Goal: Task Accomplishment & Management: Use online tool/utility

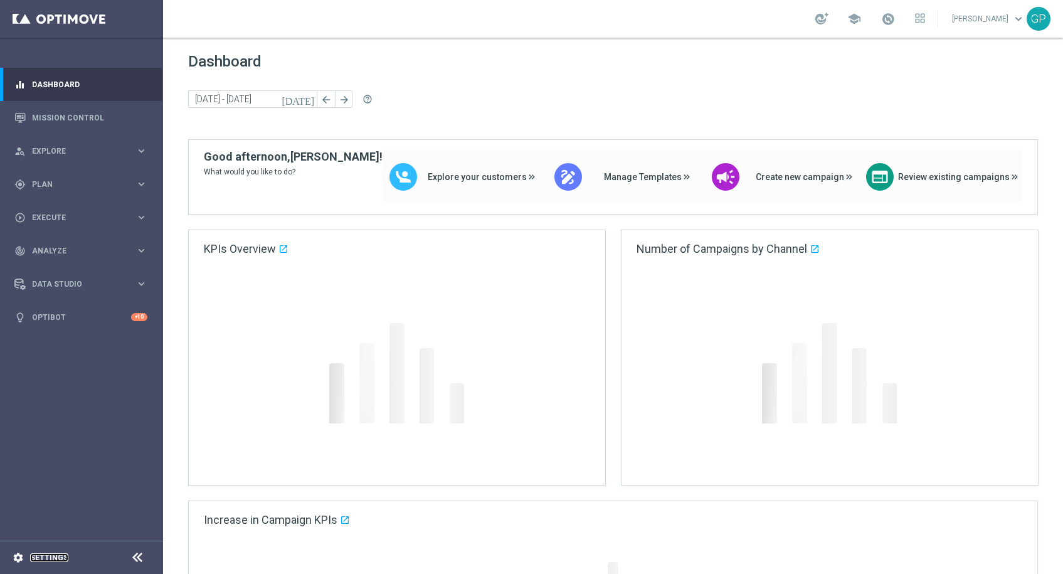
click at [52, 556] on link "Settings" at bounding box center [49, 558] width 38 height 8
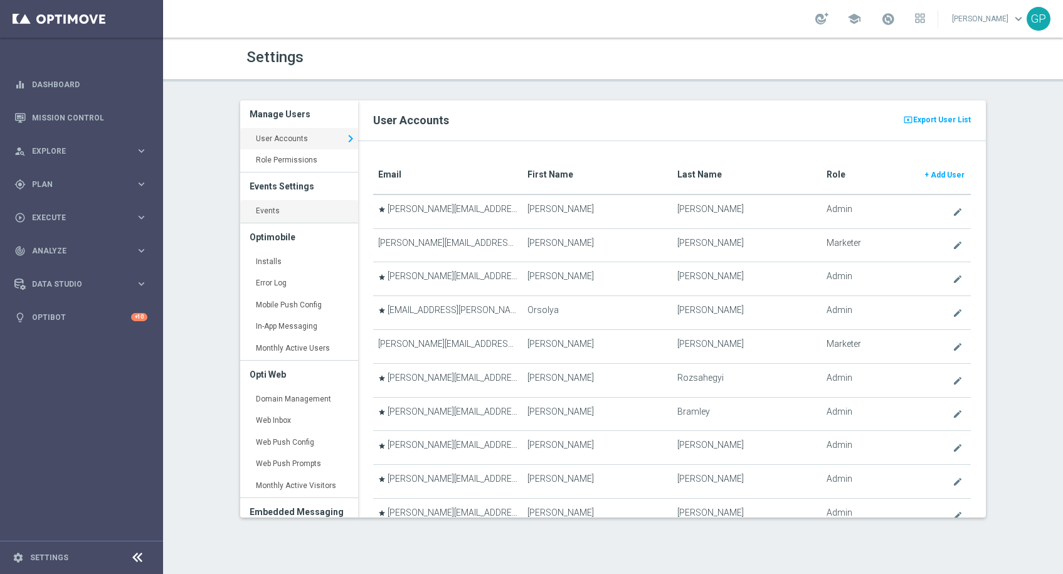
click at [315, 209] on link "Events keyboard_arrow_right" at bounding box center [299, 211] width 118 height 23
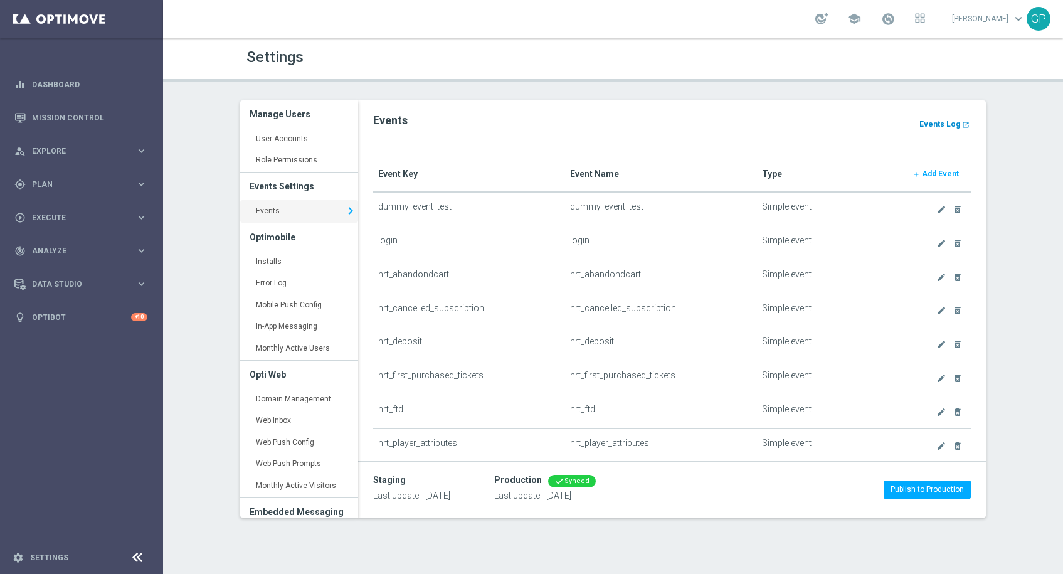
click at [952, 129] on link "Events Log launch" at bounding box center [944, 124] width 53 height 14
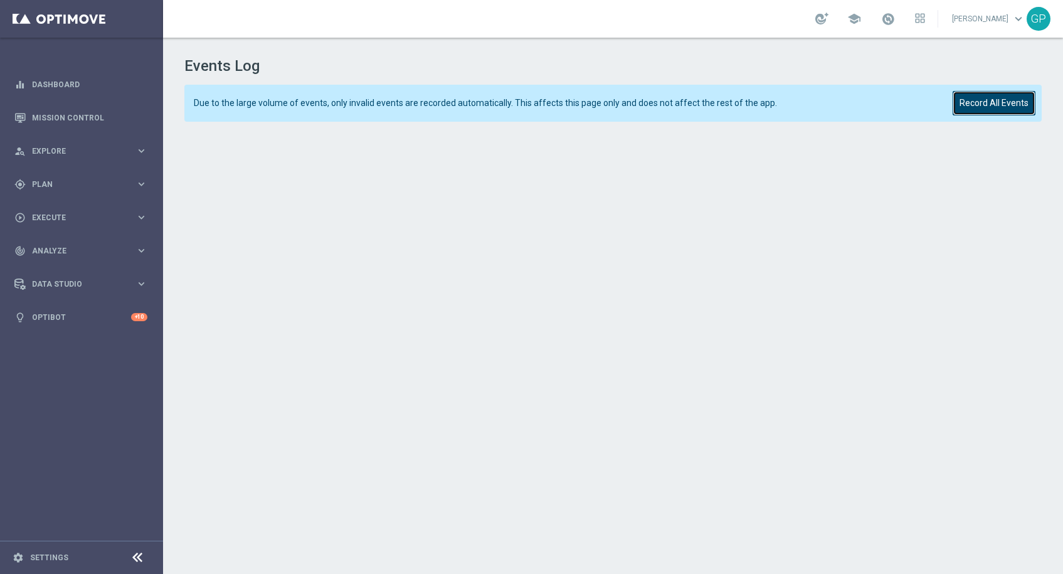
click at [967, 95] on button "Record All Events" at bounding box center [993, 103] width 83 height 24
